Goal: Communication & Community: Answer question/provide support

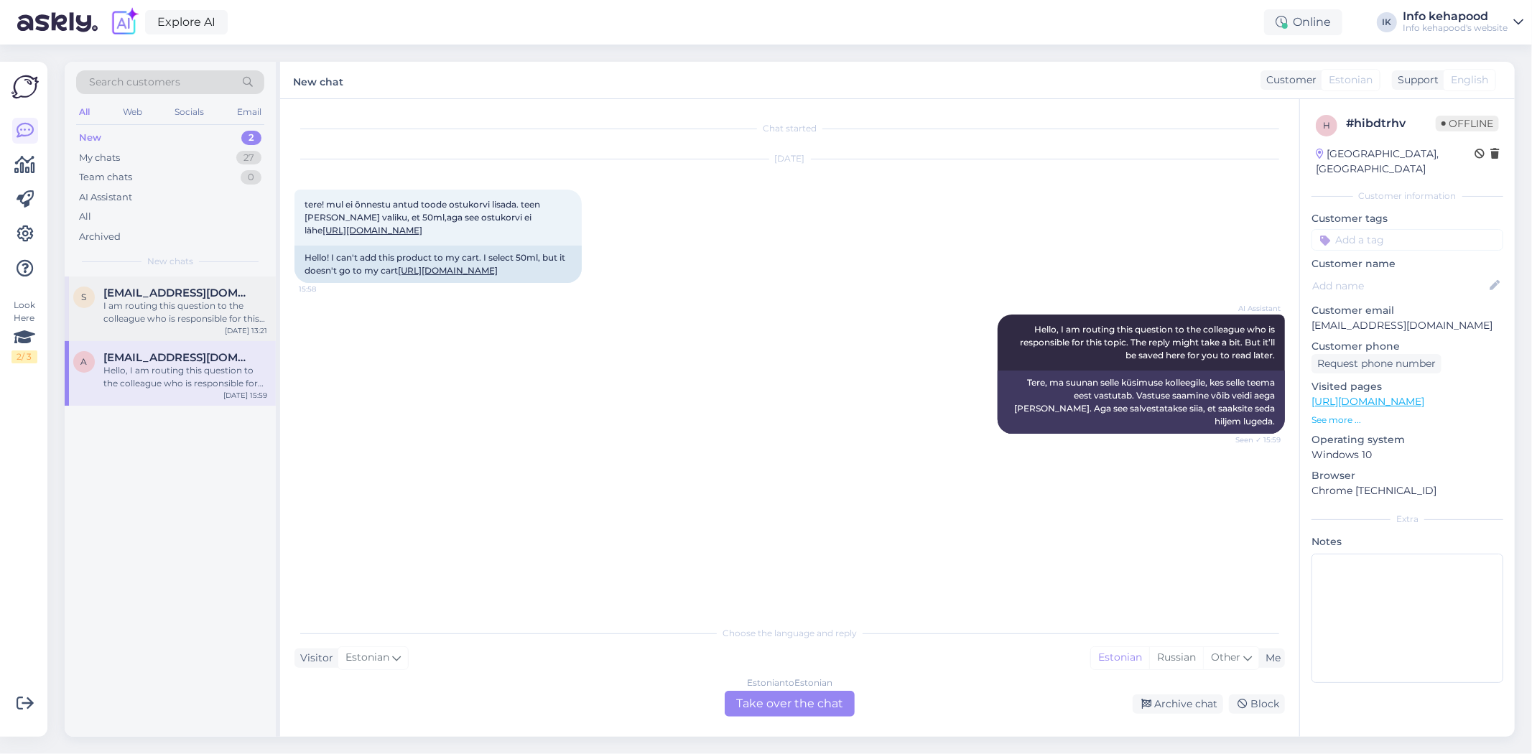
click at [139, 317] on div "I am routing this question to the colleague who is responsible for this topic. …" at bounding box center [185, 313] width 164 height 26
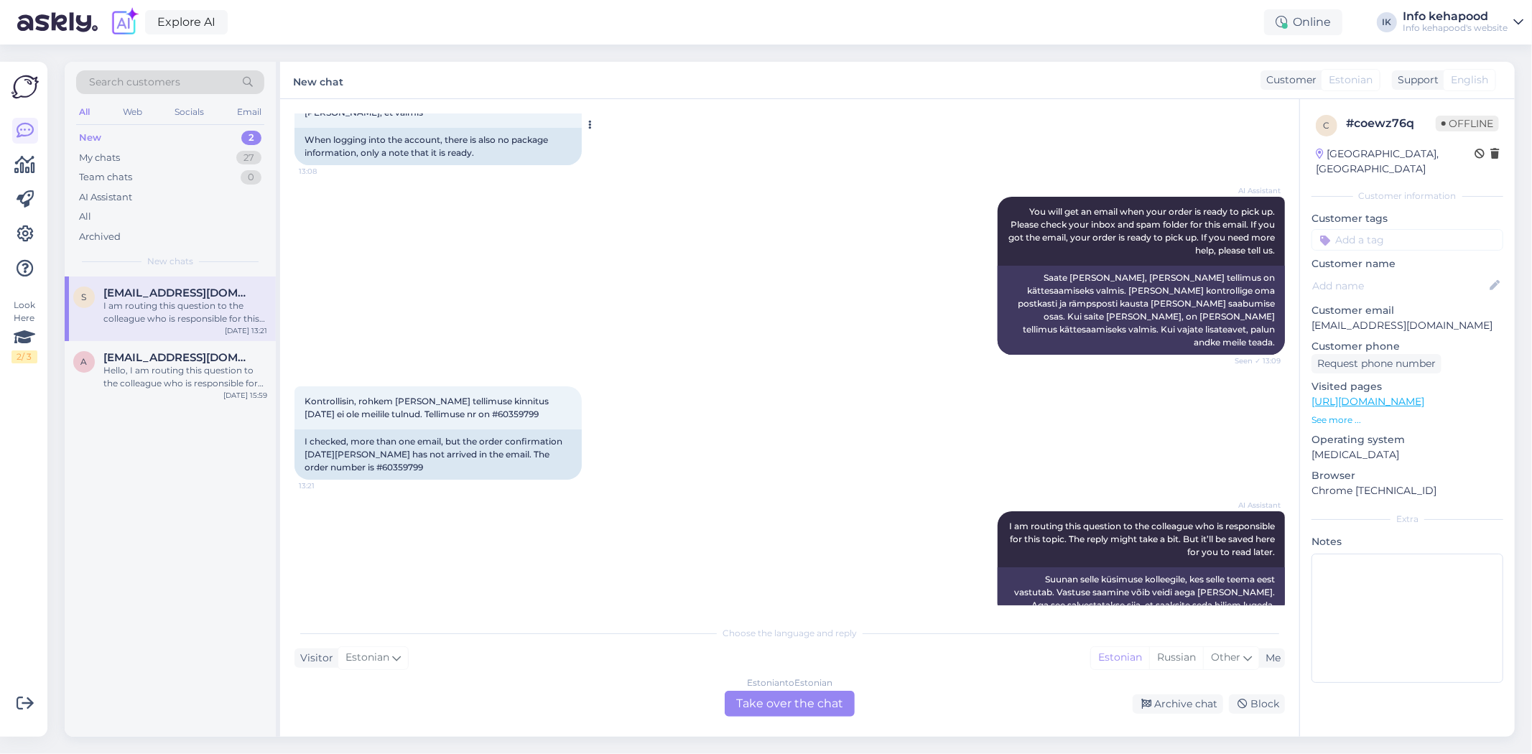
scroll to position [856, 0]
drag, startPoint x: 445, startPoint y: 386, endPoint x: 506, endPoint y: 393, distance: 61.5
click at [506, 393] on div "Kontrollisin, rohkem [PERSON_NAME] tellimuse kinnitus [DATE] ei ole meilile tul…" at bounding box center [437, 406] width 287 height 43
copy span "60359799"
click at [509, 694] on div "Estonian to Estonian Take over the chat" at bounding box center [790, 704] width 130 height 26
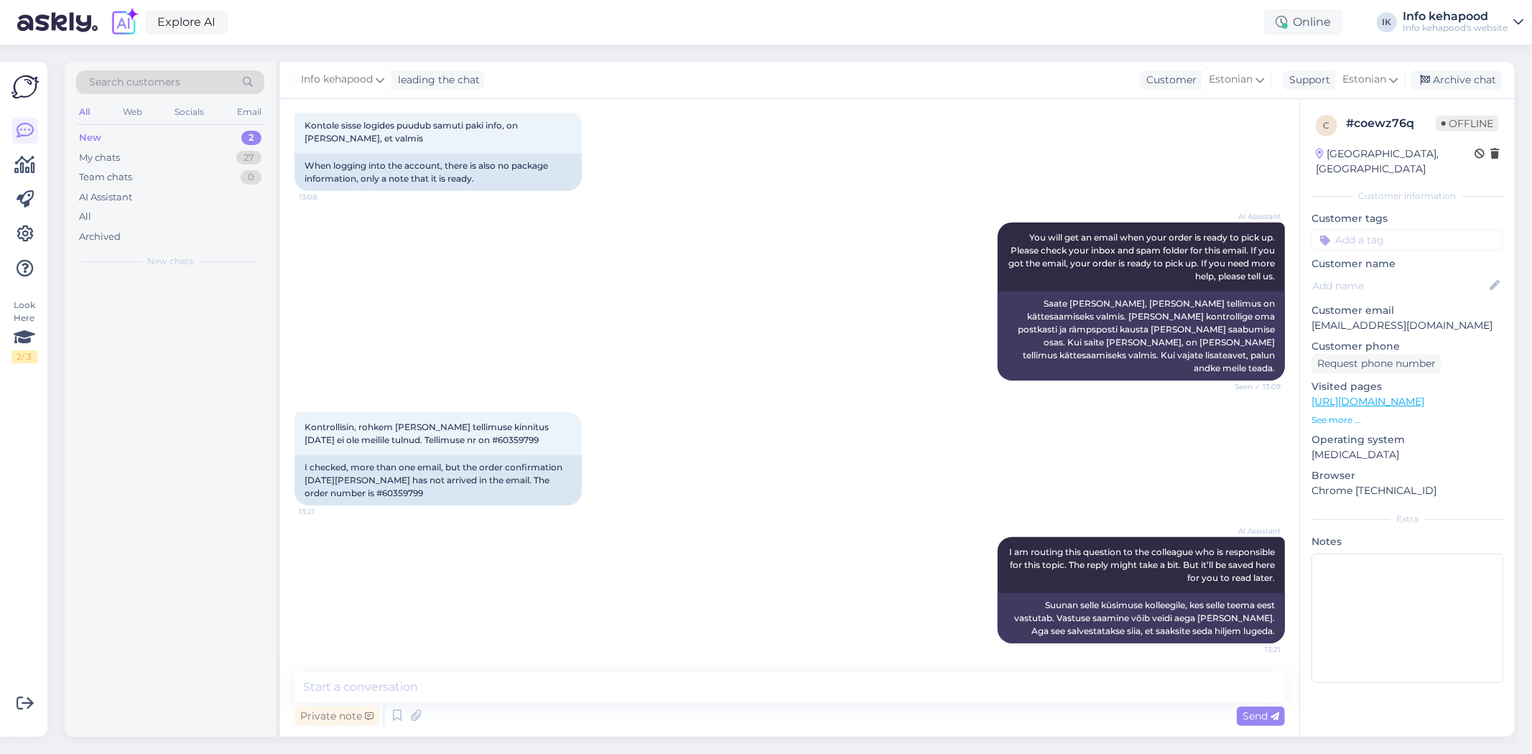
scroll to position [802, 0]
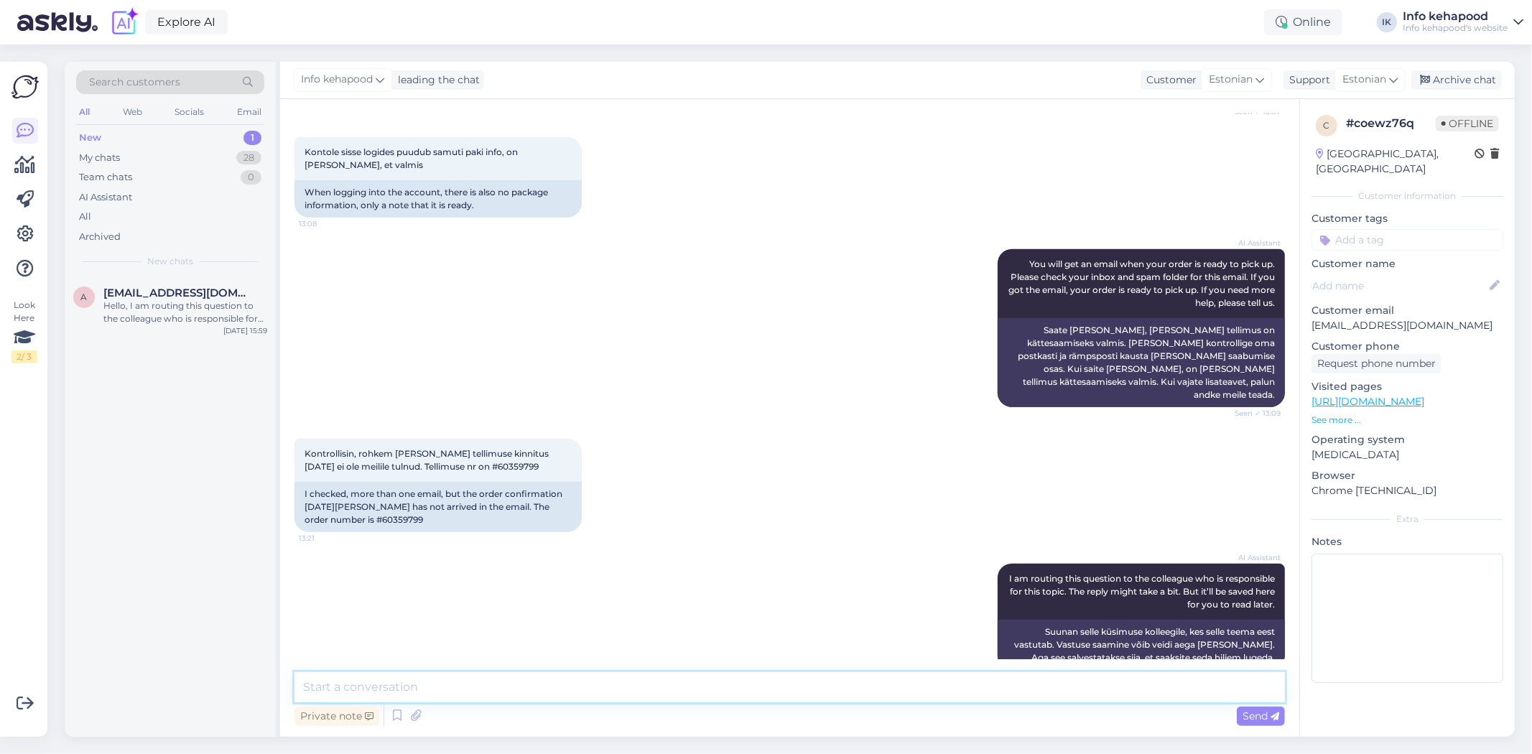
click at [509, 692] on textarea at bounding box center [789, 687] width 991 height 30
drag, startPoint x: 447, startPoint y: 443, endPoint x: 488, endPoint y: 440, distance: 41.8
click at [488, 440] on div "Kontrollisin, rohkem [PERSON_NAME] tellimuse kinnitus [DATE] ei ole meilile tul…" at bounding box center [437, 460] width 287 height 43
copy span "60359799"
click at [509, 695] on textarea "Tere! Teie tellimus läheb [PERSON_NAME]." at bounding box center [789, 687] width 991 height 30
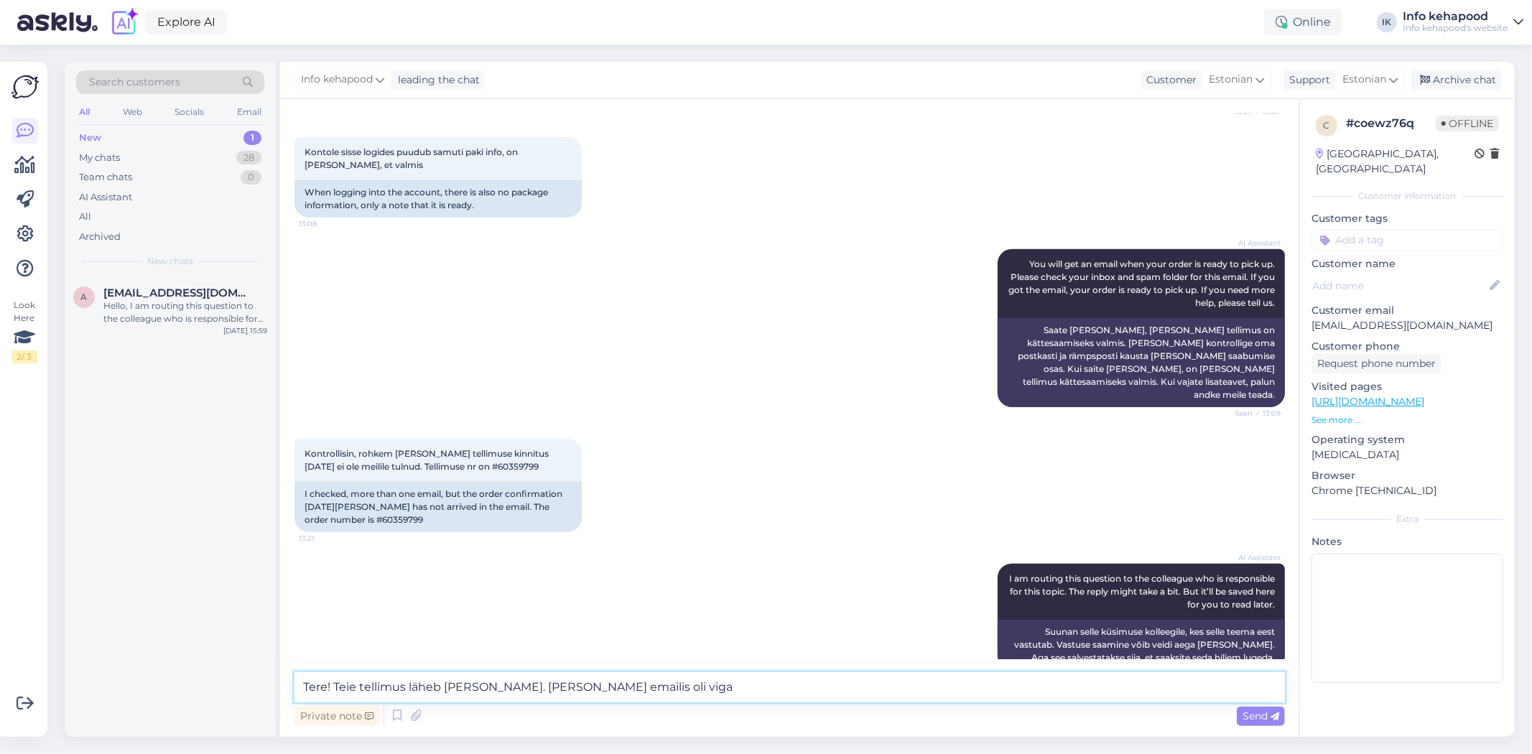
type textarea "Tere! Teie tellimus läheb [PERSON_NAME]. [PERSON_NAME] emailis oli viga."
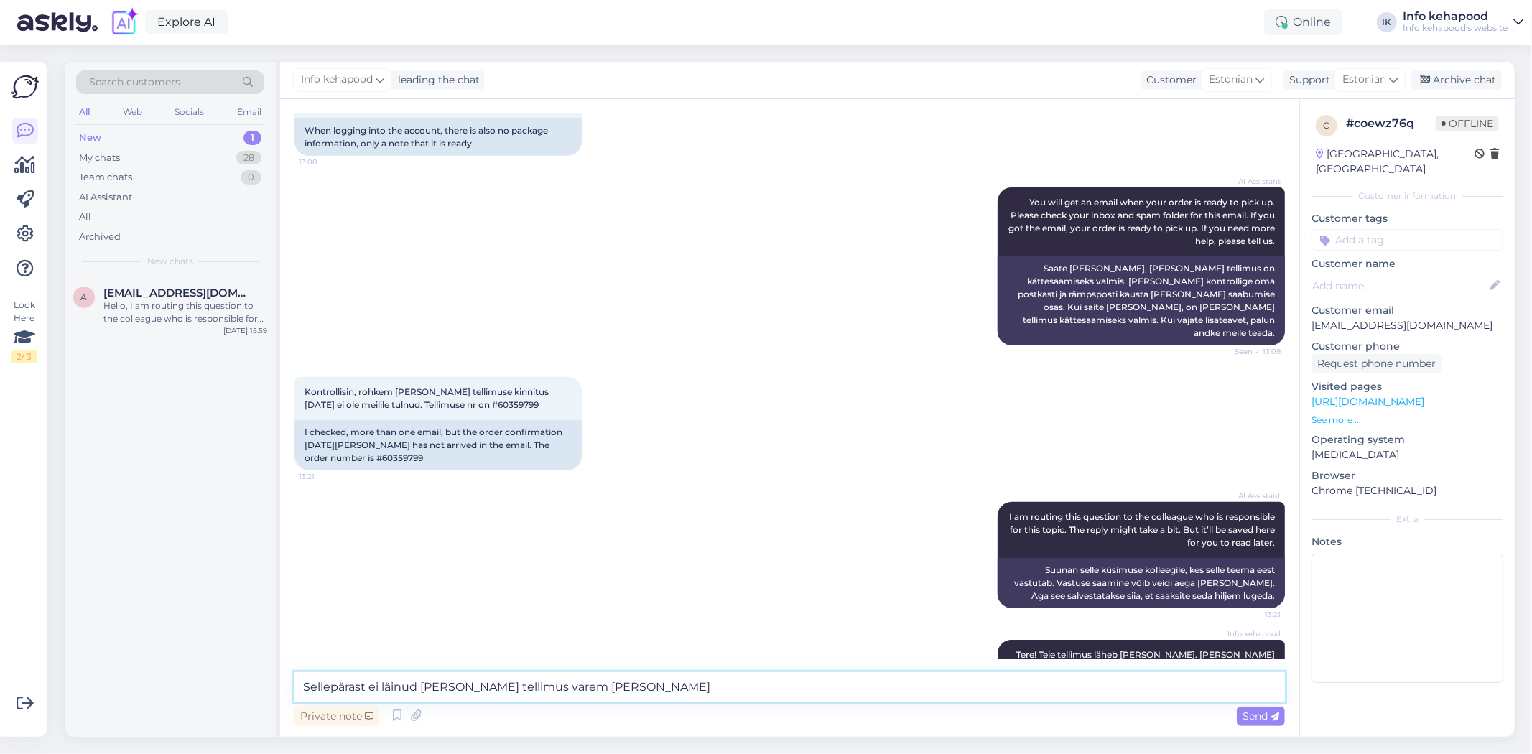
type textarea "Sellepärast ei läinud [PERSON_NAME] tellimus varem [PERSON_NAME]"
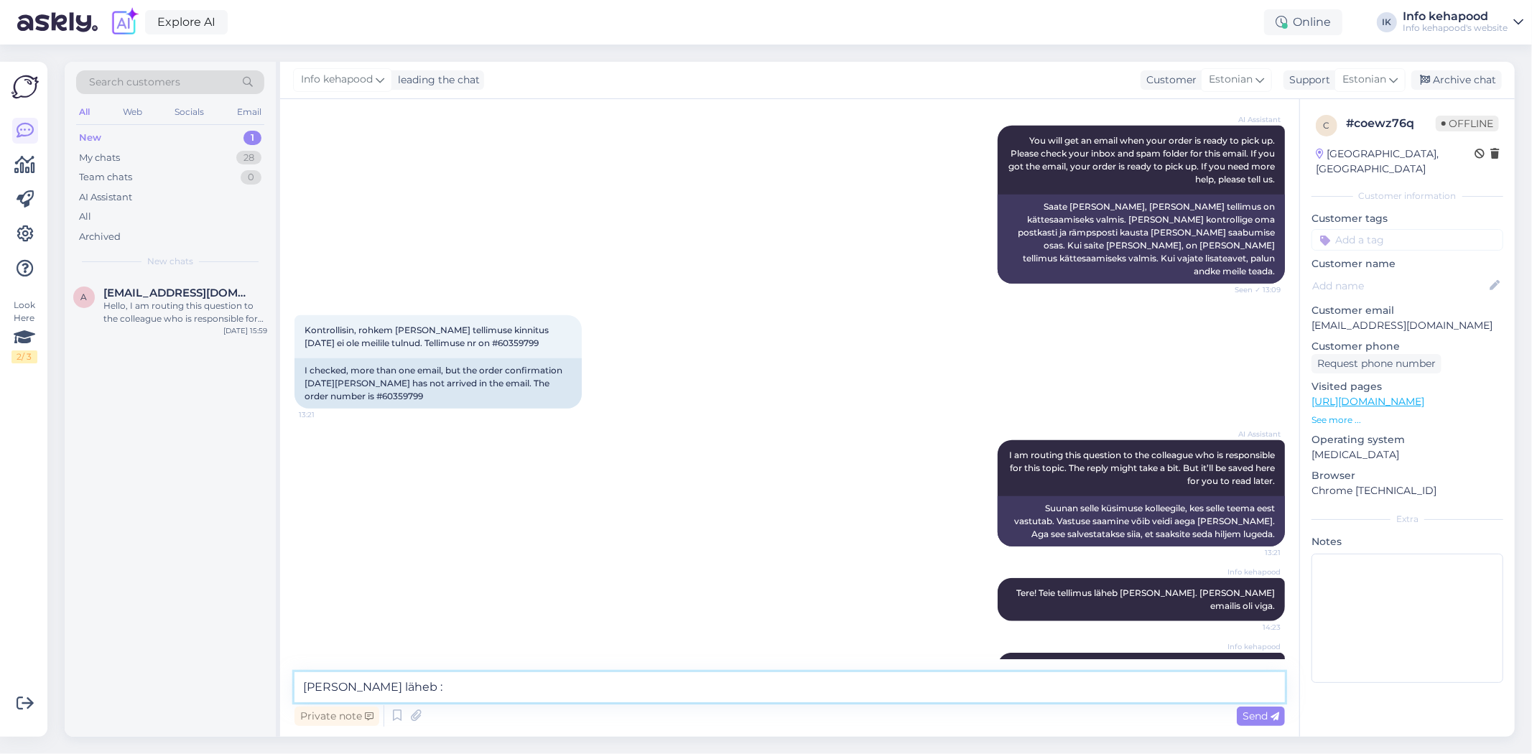
type textarea "[PERSON_NAME] läheb :)"
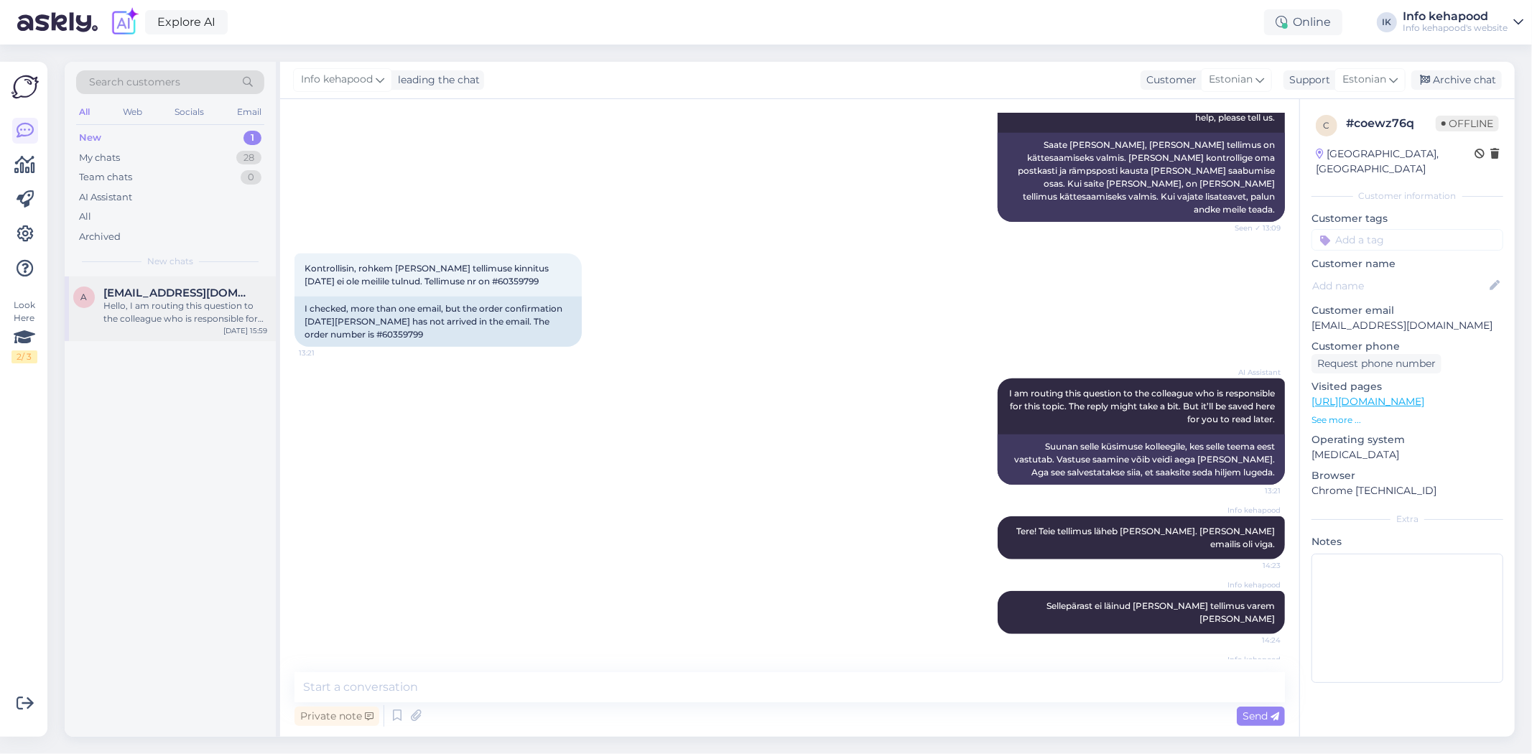
click at [182, 312] on div "Hello, I am routing this question to the colleague who is responsible for this …" at bounding box center [185, 313] width 164 height 26
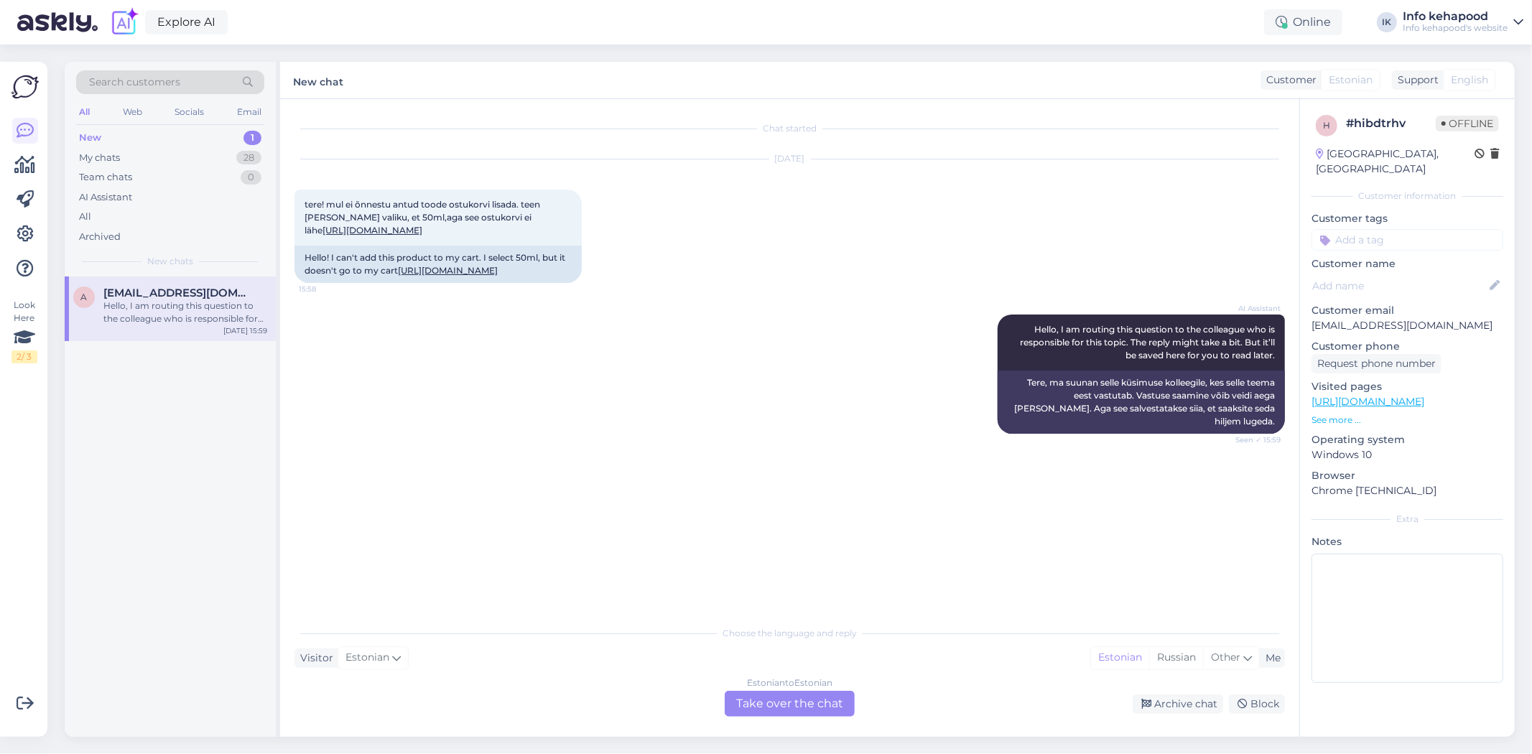
scroll to position [0, 0]
